Goal: Use online tool/utility: Utilize a website feature to perform a specific function

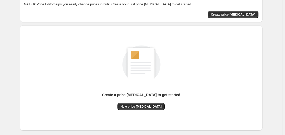
scroll to position [56, 0]
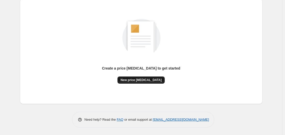
click at [135, 79] on span "New price [MEDICAL_DATA]" at bounding box center [141, 80] width 41 height 4
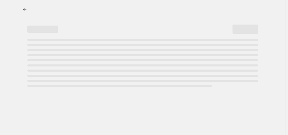
select select "percentage"
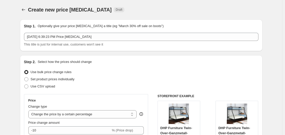
scroll to position [118, 0]
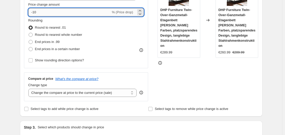
click at [73, 12] on input "-10" at bounding box center [69, 12] width 82 height 8
type input "-1"
type input "-35"
click at [245, 76] on div "STOREFRONT EXAMPLE DHP Furniture Twin-Over-Ganzmetall-Etagenbett [PERSON_NAME] …" at bounding box center [208, 38] width 101 height 125
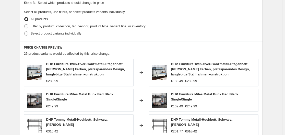
scroll to position [408, 0]
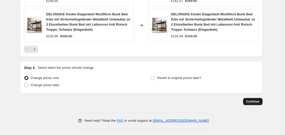
click at [250, 99] on span "Continue" at bounding box center [252, 101] width 13 height 4
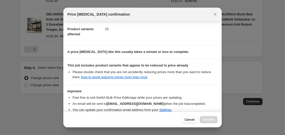
scroll to position [80, 0]
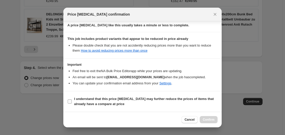
click at [117, 99] on b "I understand that this price change job may further reduce the prices of items …" at bounding box center [144, 101] width 140 height 9
click at [72, 99] on input "I understand that this price change job may further reduce the prices of items …" at bounding box center [70, 101] width 4 height 4
checkbox input "true"
click at [210, 120] on span "Confirm" at bounding box center [209, 119] width 12 height 4
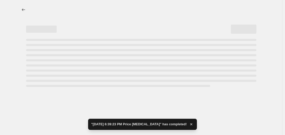
select select "percentage"
